Goal: Complete application form

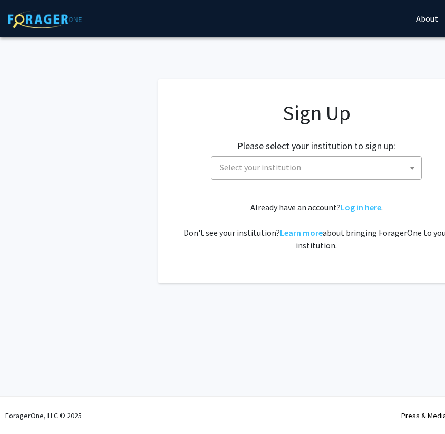
click at [345, 167] on span "Select your institution" at bounding box center [318, 167] width 205 height 22
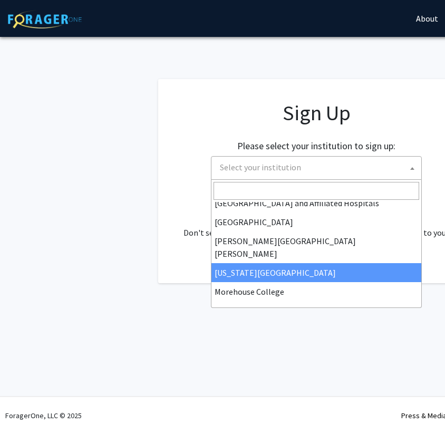
scroll to position [179, 0]
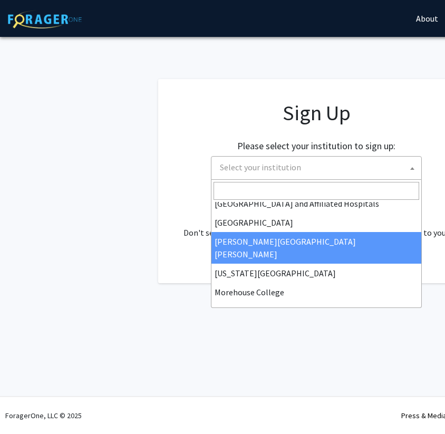
select select "1"
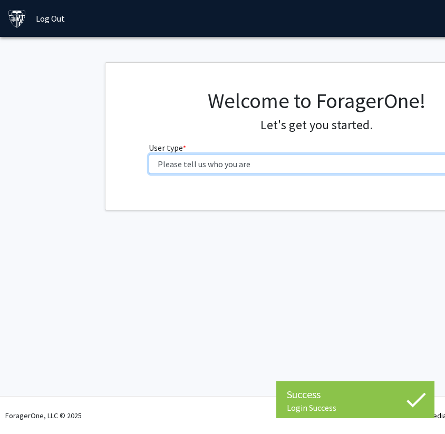
click at [341, 170] on select "Please tell us who you are Undergraduate Student Master's Student Doctoral Cand…" at bounding box center [317, 164] width 336 height 20
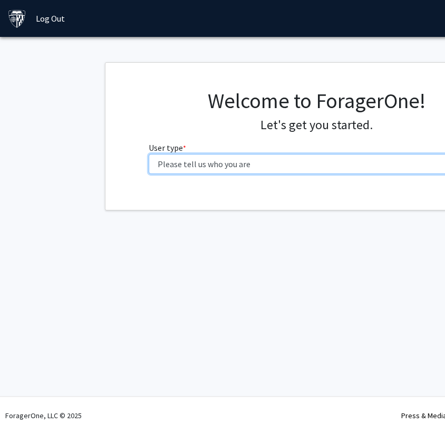
select select "1: undergrad"
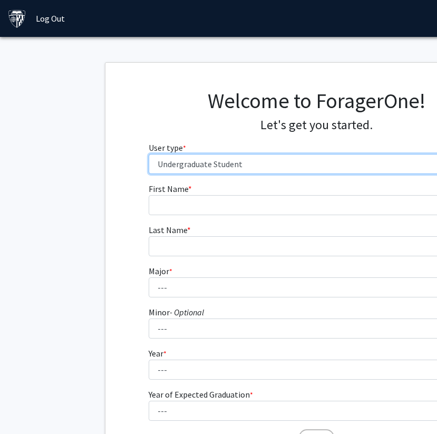
scroll to position [0, 13]
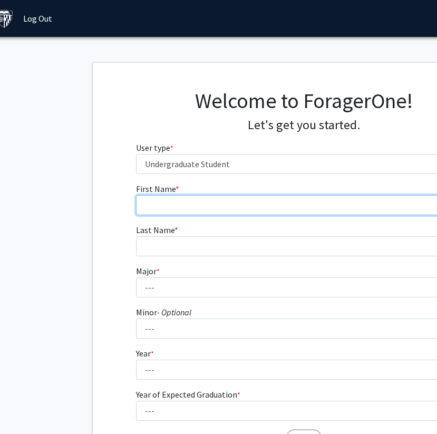
click at [290, 207] on input "First Name * required" at bounding box center [304, 205] width 336 height 20
type input "Keondria"
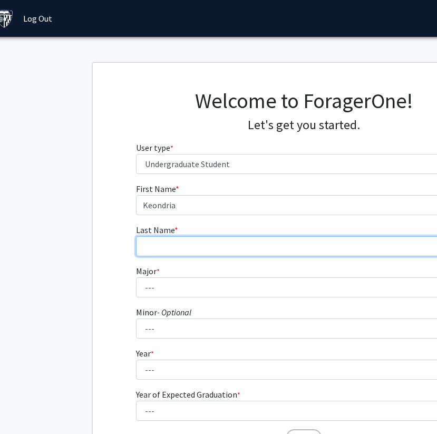
type input "Drummer"
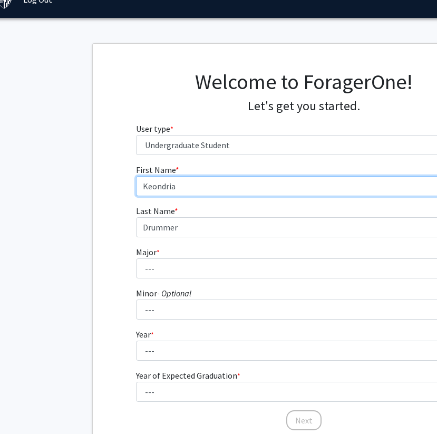
scroll to position [56, 13]
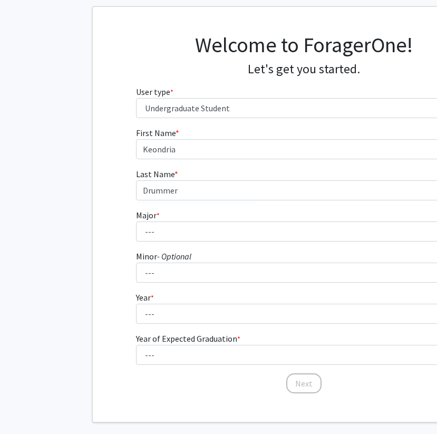
click at [232, 233] on select "--- Africana Studies Anthropology Applied Mathematics & Statistics Archaeology …" at bounding box center [304, 231] width 336 height 20
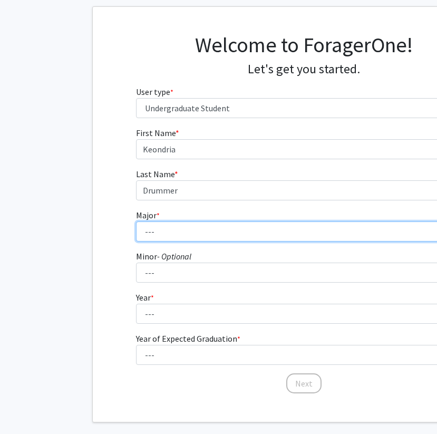
select select "40: 54"
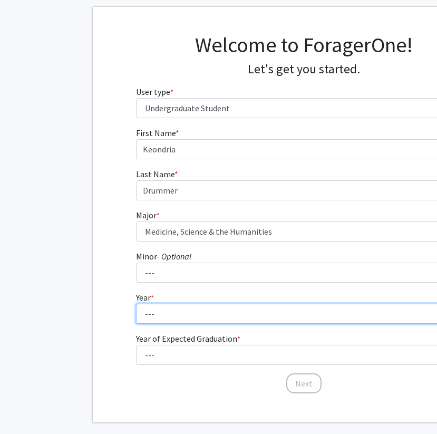
click at [181, 317] on select "--- First-year Sophomore Junior Senior Postbaccalaureate Certificate" at bounding box center [304, 313] width 336 height 20
select select "5: postbaccalaureate_certificate"
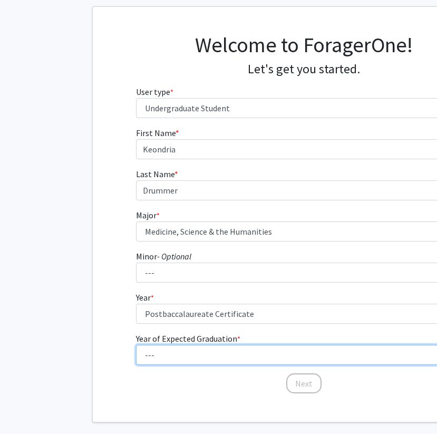
click at [180, 354] on select "--- 2025 2026 2027 2028 2029 2030 2031 2032 2033 2034" at bounding box center [304, 355] width 336 height 20
select select "2: 2026"
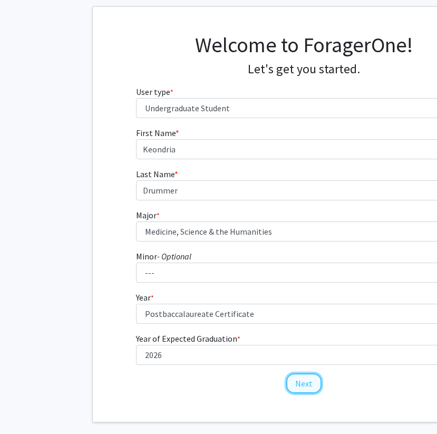
click at [303, 379] on button "Next" at bounding box center [303, 383] width 35 height 20
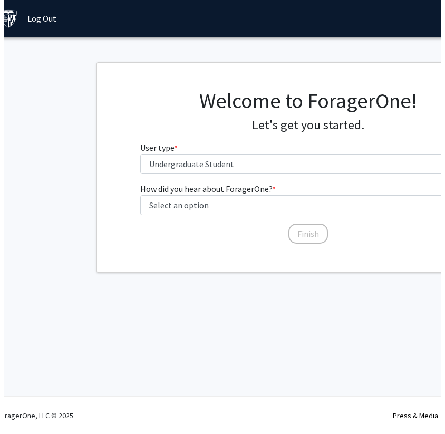
scroll to position [0, 13]
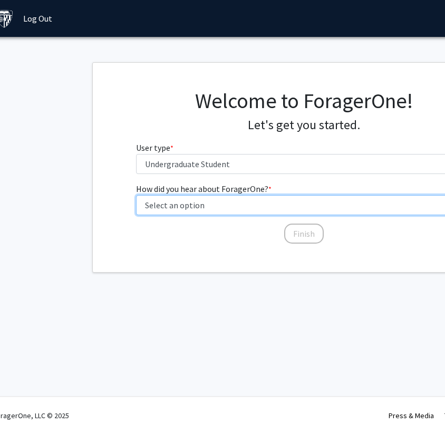
click at [301, 207] on select "Select an option Peer/student recommendation Faculty/staff recommendation Unive…" at bounding box center [304, 205] width 336 height 20
select select "3: university_website"
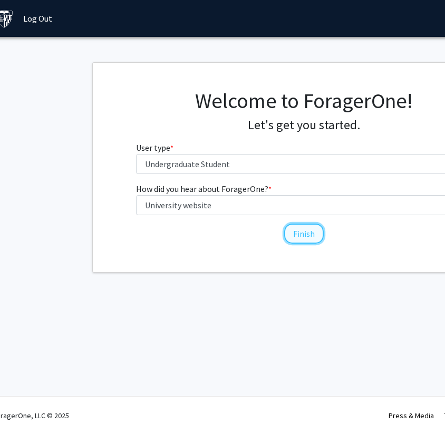
click at [306, 234] on button "Finish" at bounding box center [304, 233] width 40 height 20
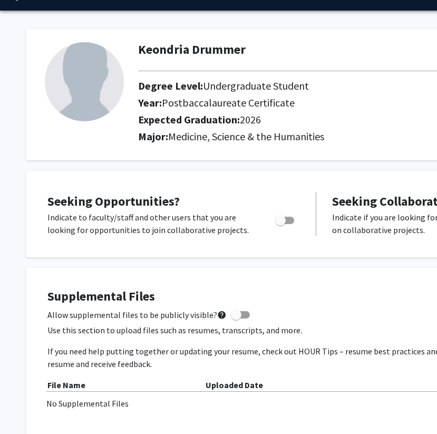
scroll to position [32, 0]
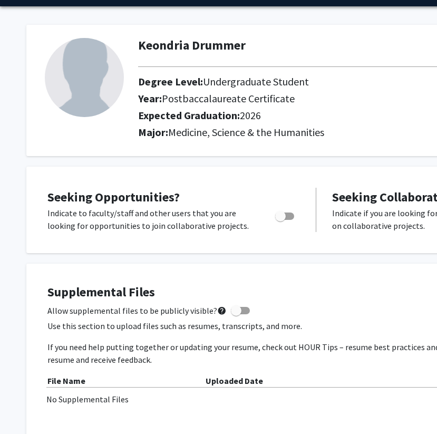
click at [289, 217] on span "Toggle" at bounding box center [284, 215] width 19 height 7
click at [280, 220] on input "Are you actively seeking opportunities?" at bounding box center [280, 220] width 1 height 1
checkbox input "true"
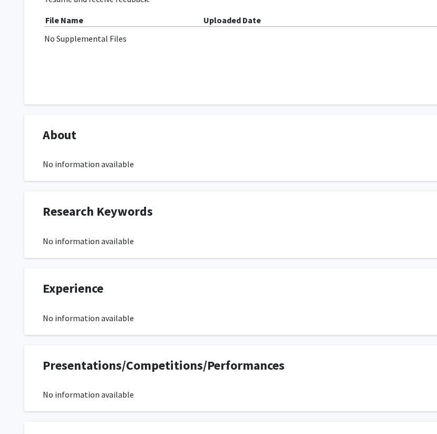
scroll to position [0, 2]
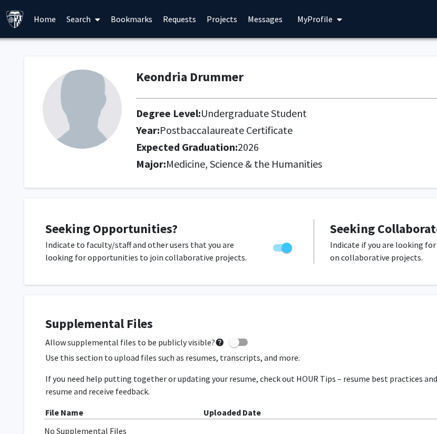
click at [83, 18] on link "Search" at bounding box center [83, 19] width 44 height 37
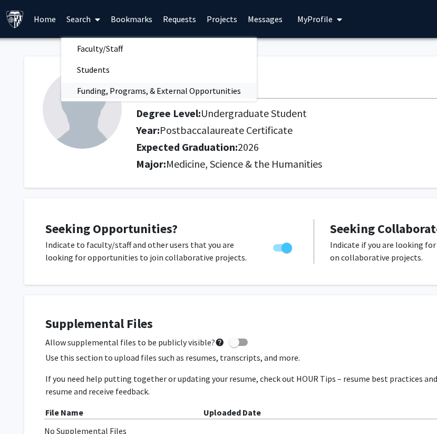
click at [96, 94] on span "Funding, Programs, & External Opportunities" at bounding box center [158, 90] width 195 height 21
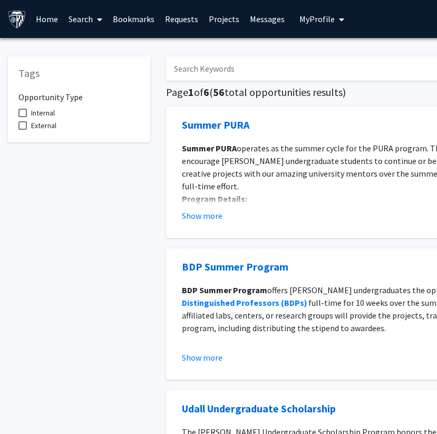
click at [213, 72] on input "Search Keywords" at bounding box center [373, 68] width 414 height 24
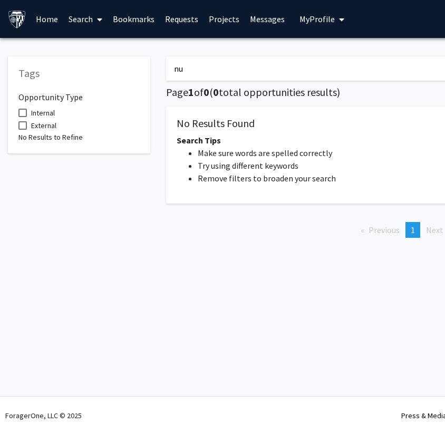
type input "n"
type input "healthcare"
click at [229, 63] on input "healthcare" at bounding box center [373, 68] width 414 height 24
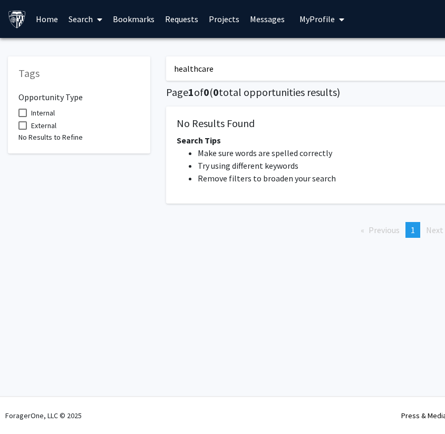
click at [95, 22] on span at bounding box center [97, 19] width 9 height 37
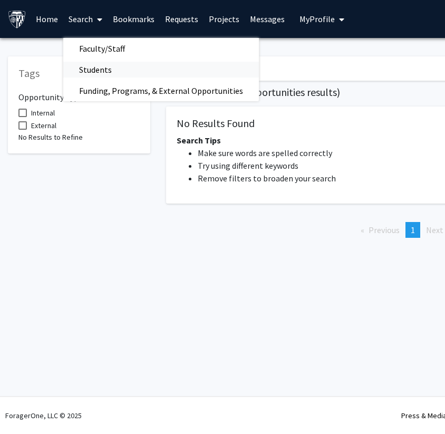
click at [123, 72] on span "Students" at bounding box center [95, 69] width 64 height 21
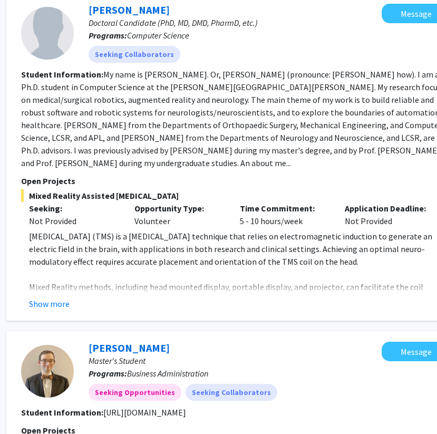
scroll to position [113, 158]
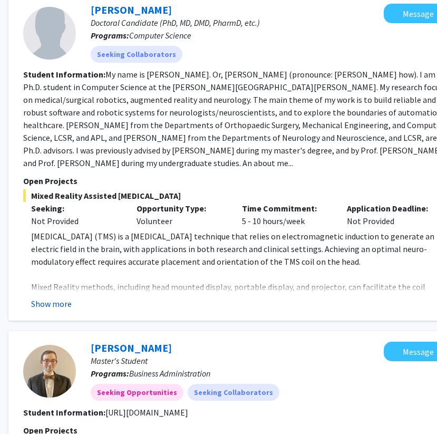
click at [53, 304] on button "Show more" at bounding box center [51, 303] width 41 height 13
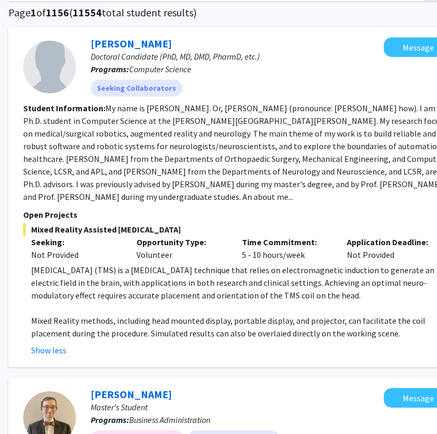
scroll to position [0, 158]
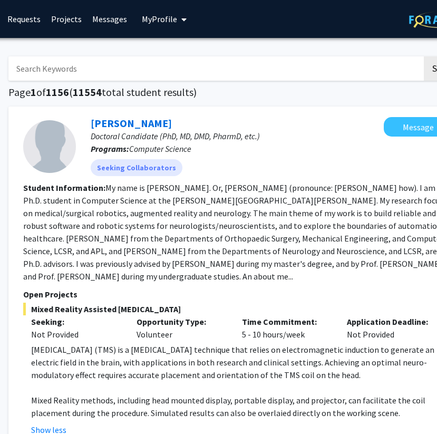
click at [169, 70] on input "Search Keywords" at bounding box center [215, 68] width 414 height 24
type input "healthcare"
click at [424, 56] on button "Search" at bounding box center [445, 68] width 43 height 24
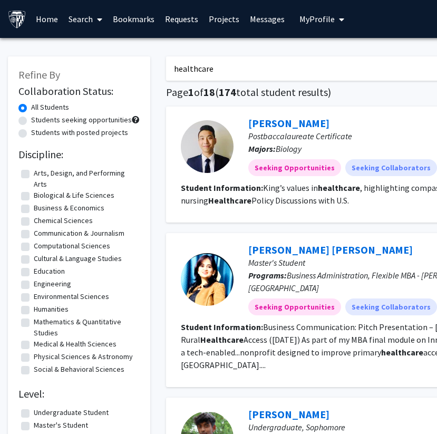
click at [52, 19] on link "Home" at bounding box center [47, 19] width 33 height 37
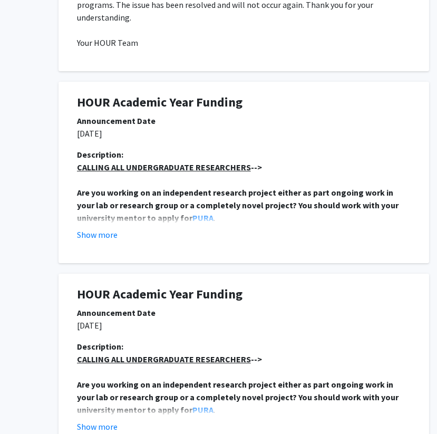
scroll to position [663, 169]
